Goal: Task Accomplishment & Management: Use online tool/utility

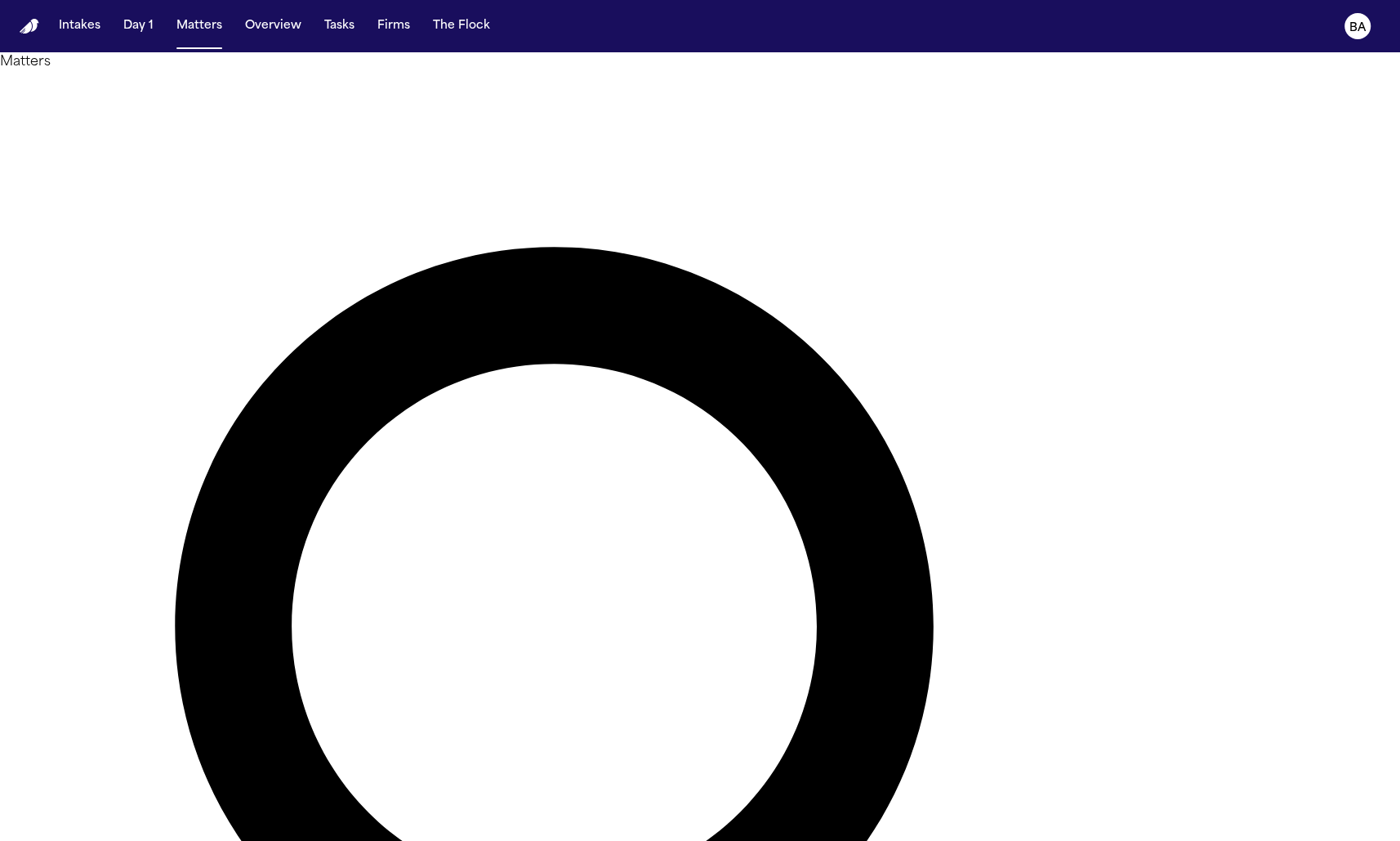
click at [980, 69] on div "Matters Overview Add Matter" at bounding box center [700, 782] width 1400 height 1460
type input "*******"
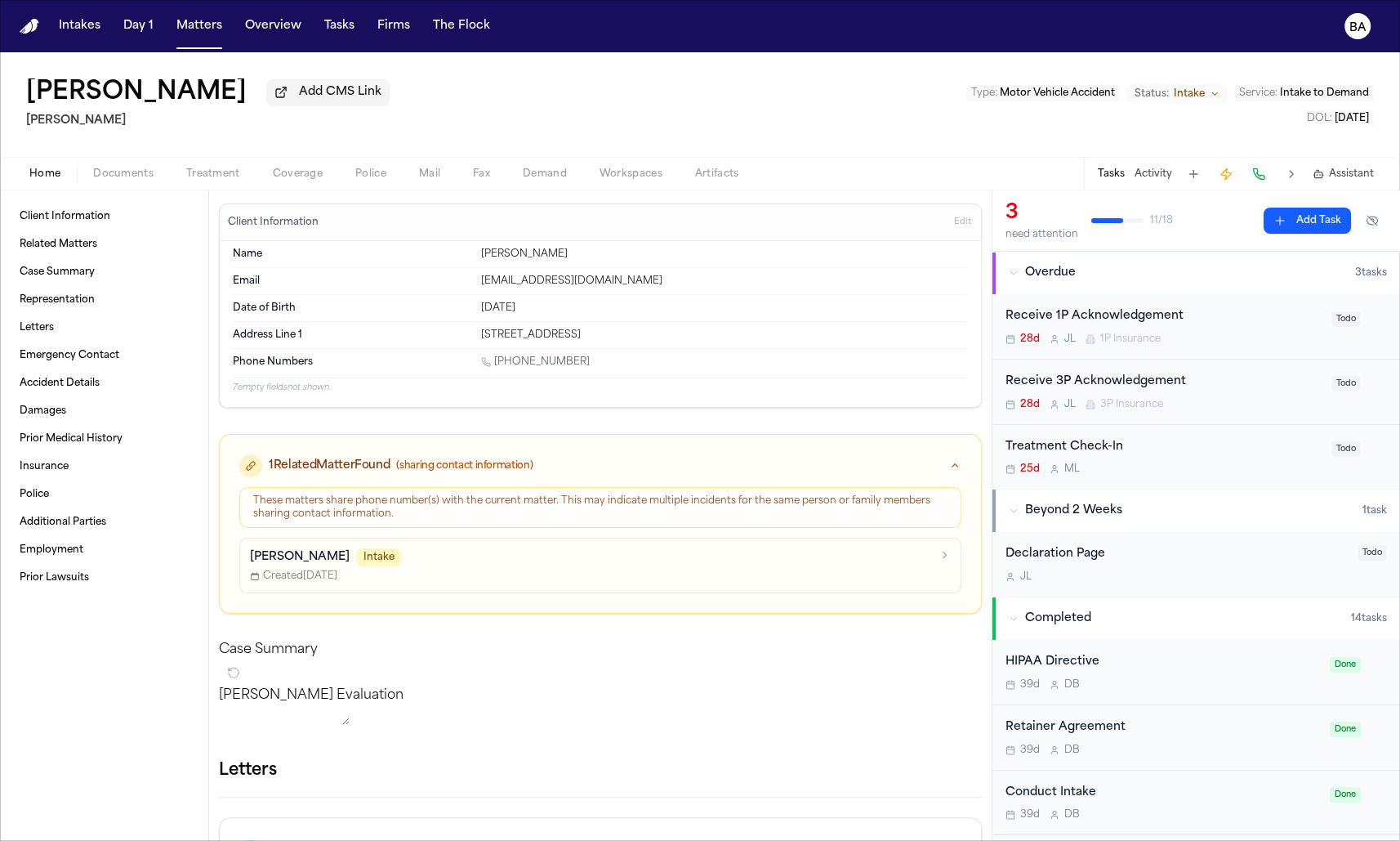
click at [290, 181] on span "Coverage" at bounding box center [297, 174] width 49 height 13
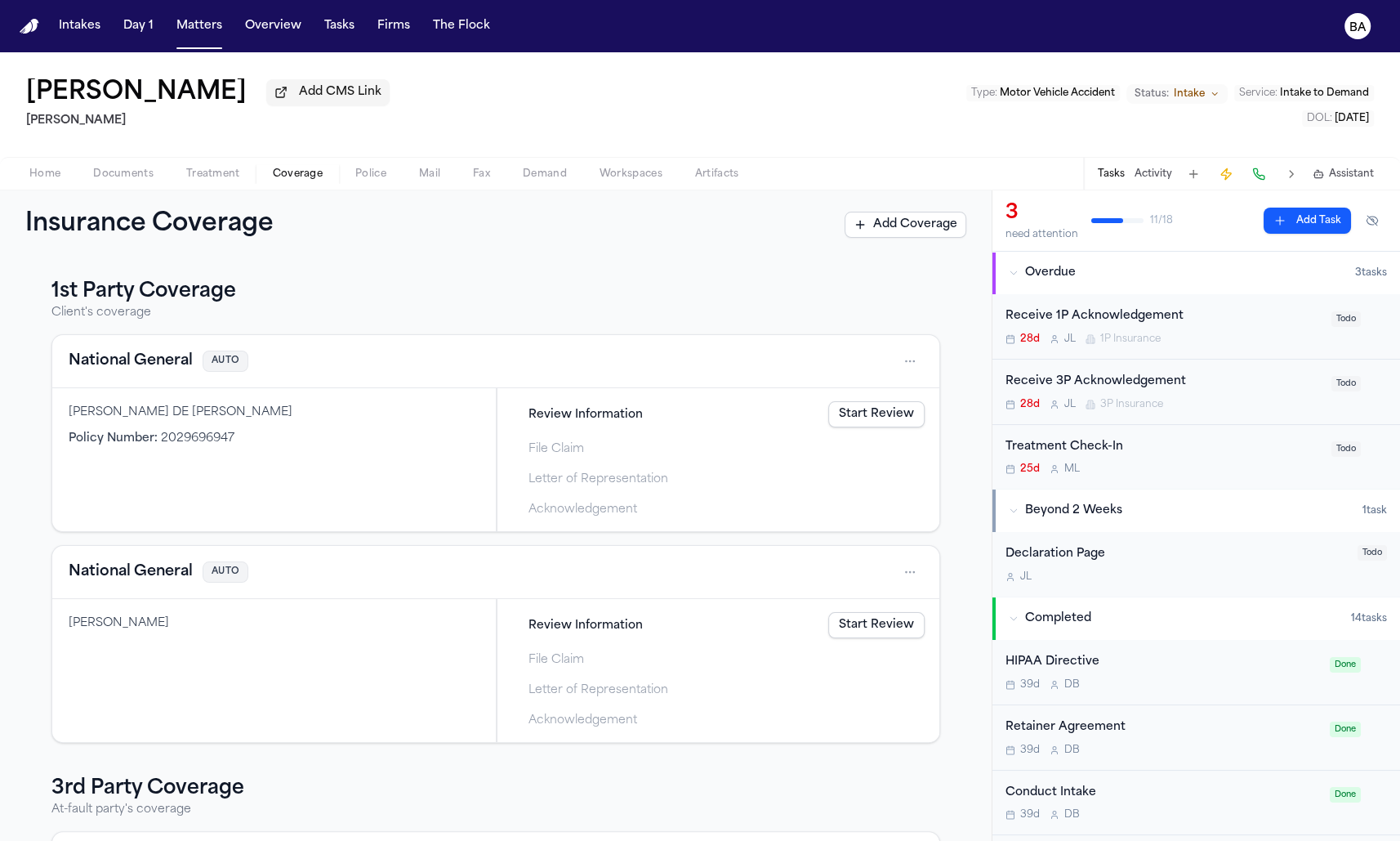
click at [911, 358] on html "Intakes Day 1 Matters Overview Tasks Firms The Flock BA Ana Zapata Molina Add C…" at bounding box center [700, 420] width 1400 height 841
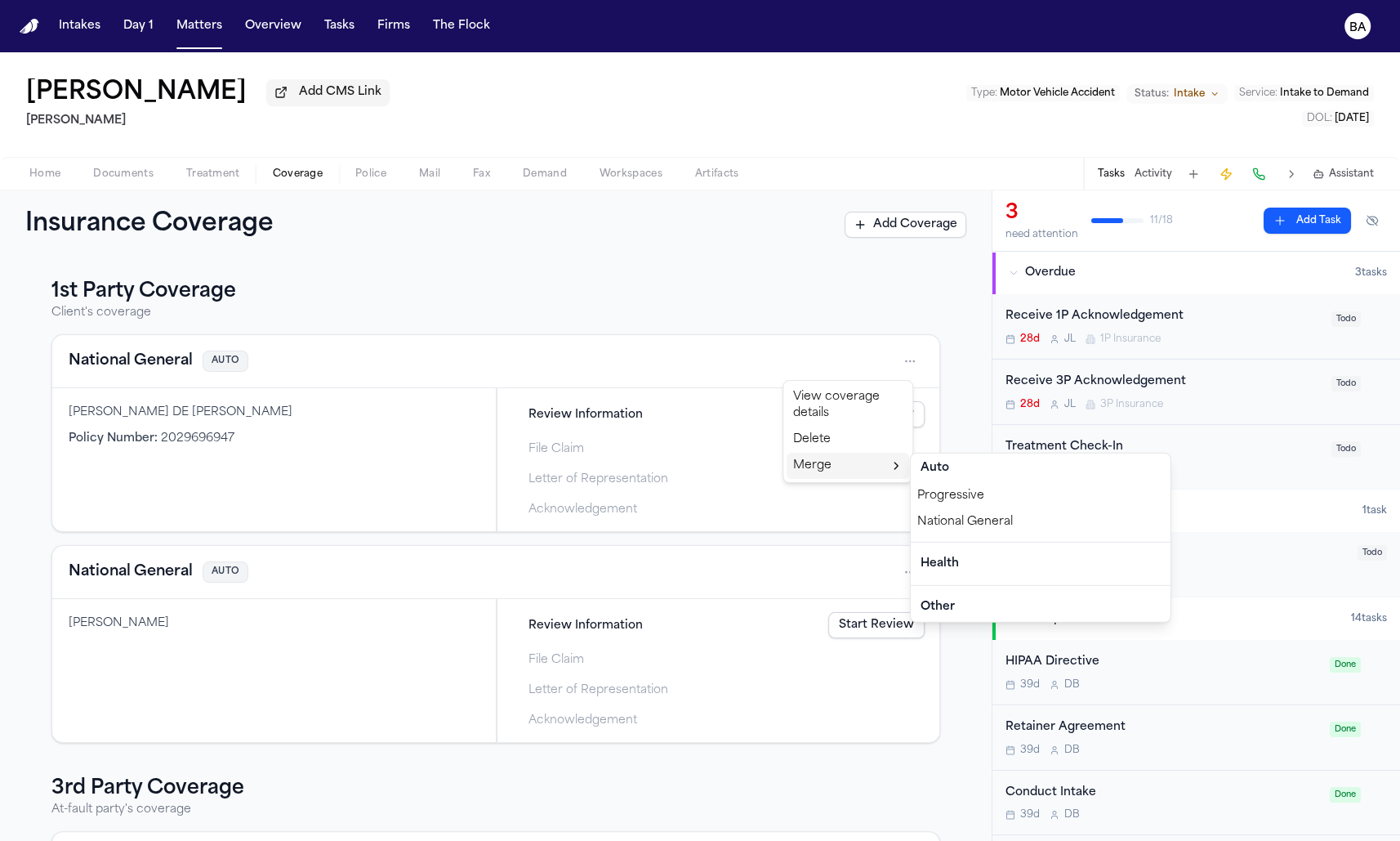
click at [978, 519] on div "National General" at bounding box center [1040, 522] width 260 height 26
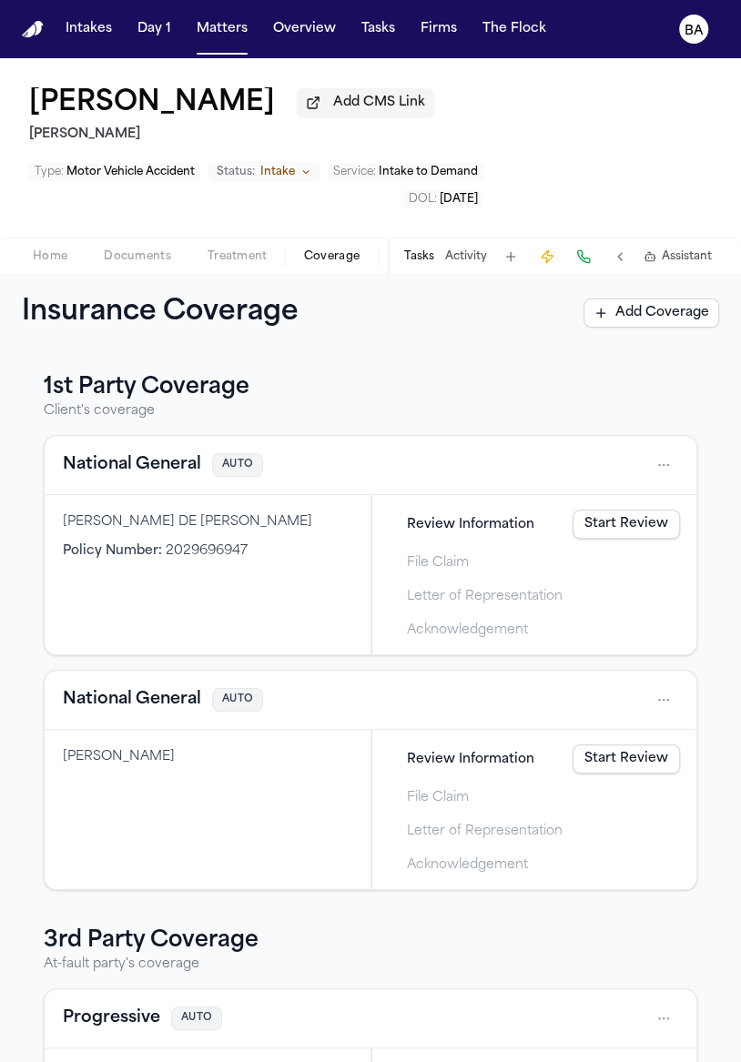
click at [633, 469] on html "Intakes Day 1 Matters Overview Tasks Firms The Flock BA [PERSON_NAME] Add CMS L…" at bounding box center [370, 531] width 741 height 1062
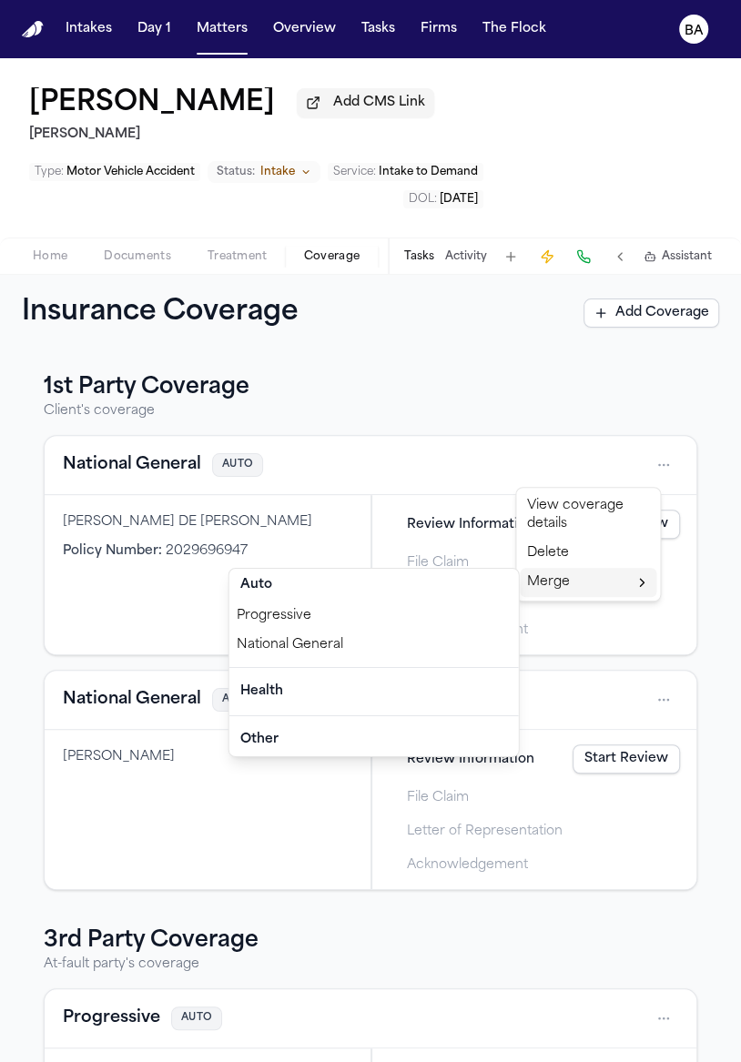
click at [446, 643] on div "National General" at bounding box center [373, 645] width 289 height 29
